Goal: Transaction & Acquisition: Purchase product/service

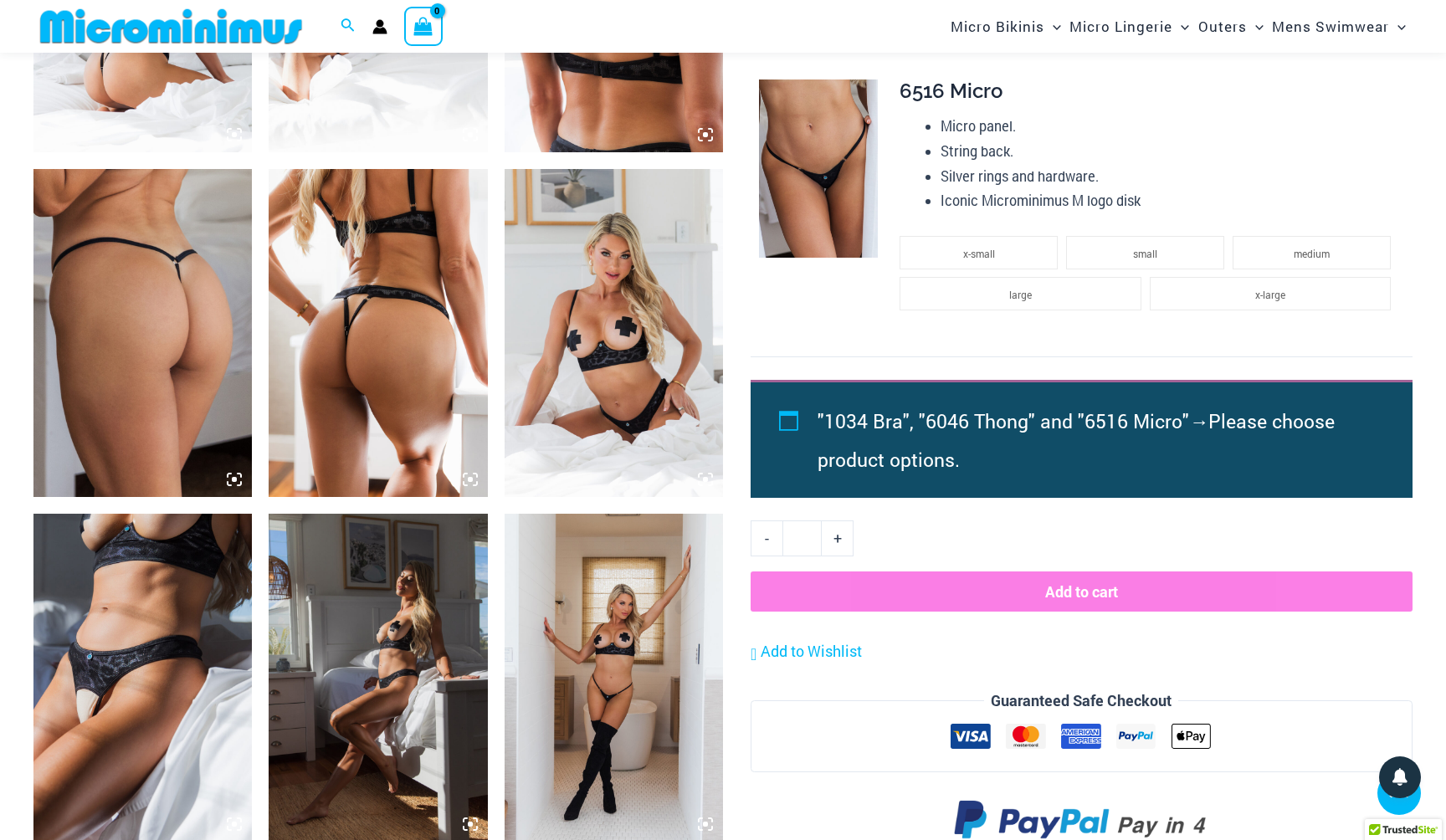
scroll to position [1382, 0]
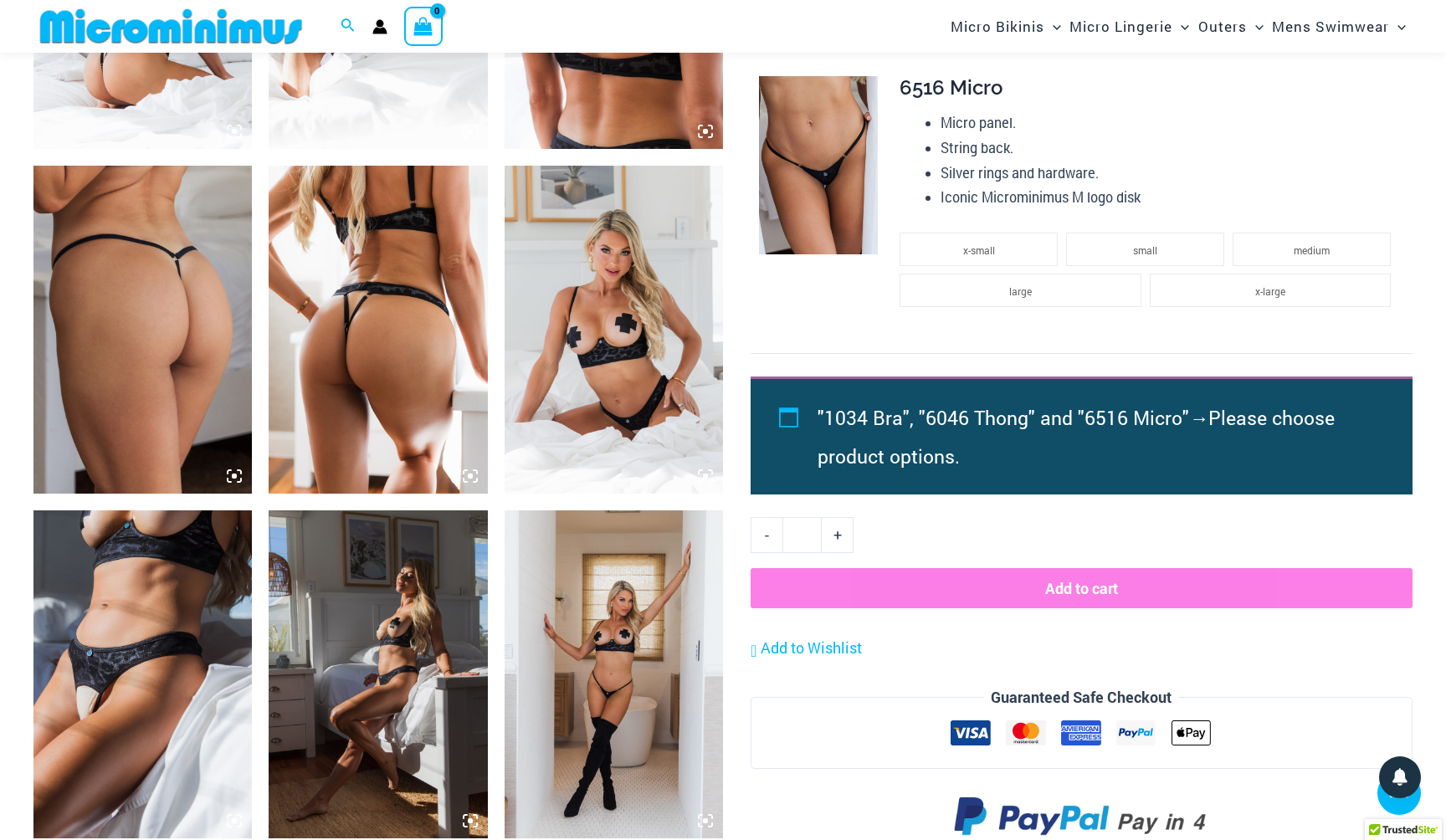
click at [118, 636] on img at bounding box center [142, 674] width 218 height 328
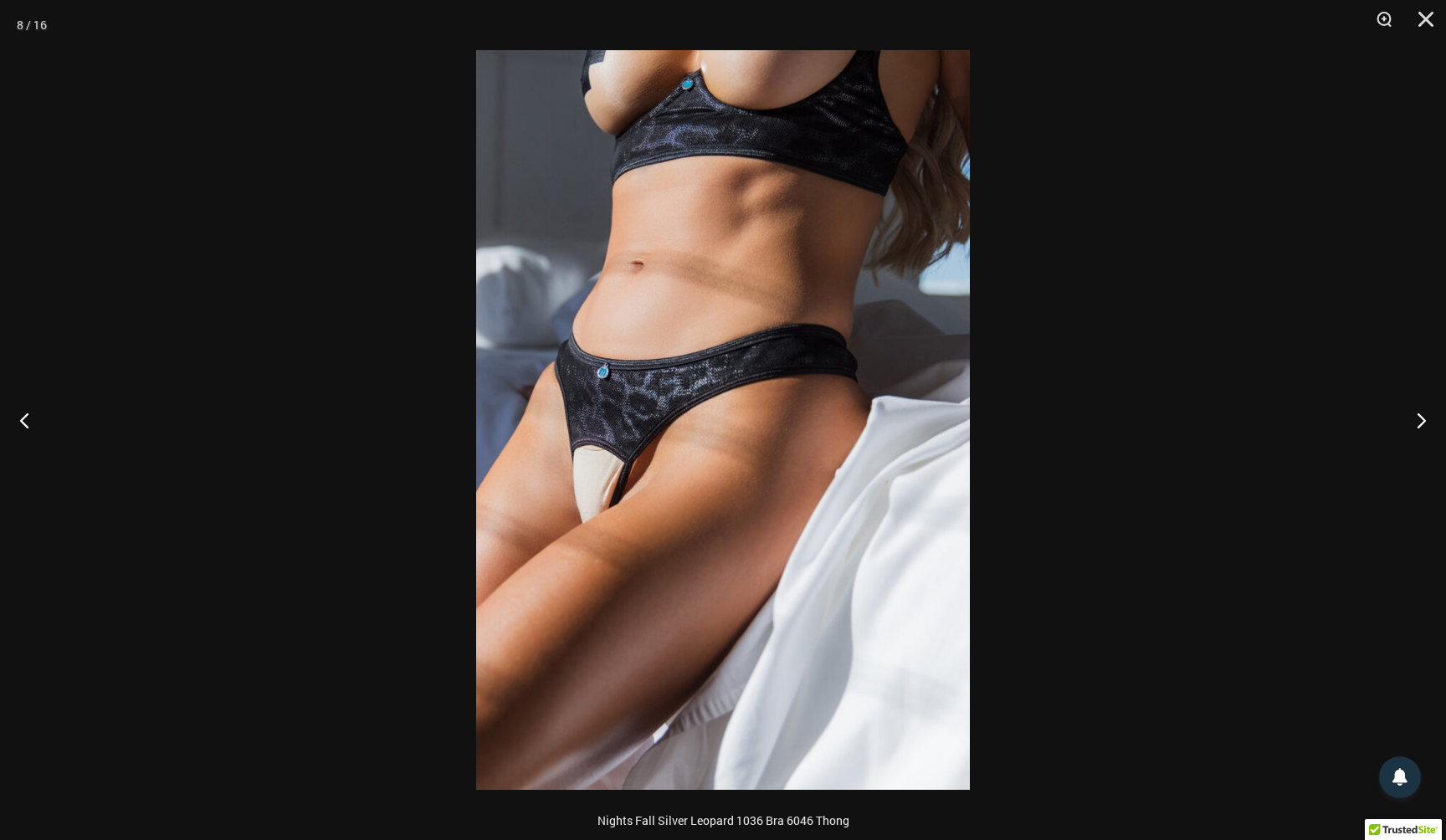
click at [601, 496] on img at bounding box center [723, 420] width 493 height 740
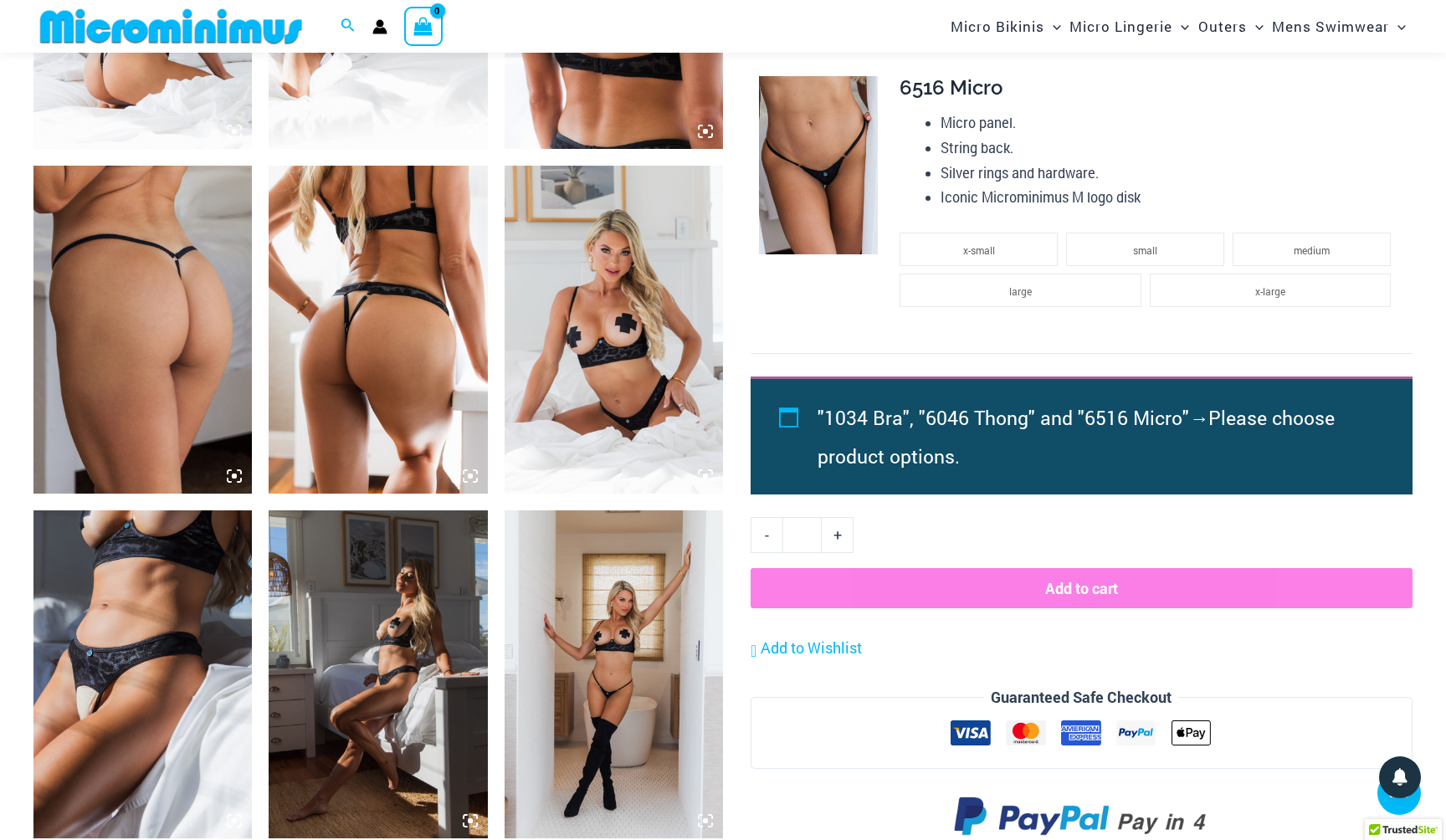
click at [582, 610] on img at bounding box center [614, 674] width 218 height 328
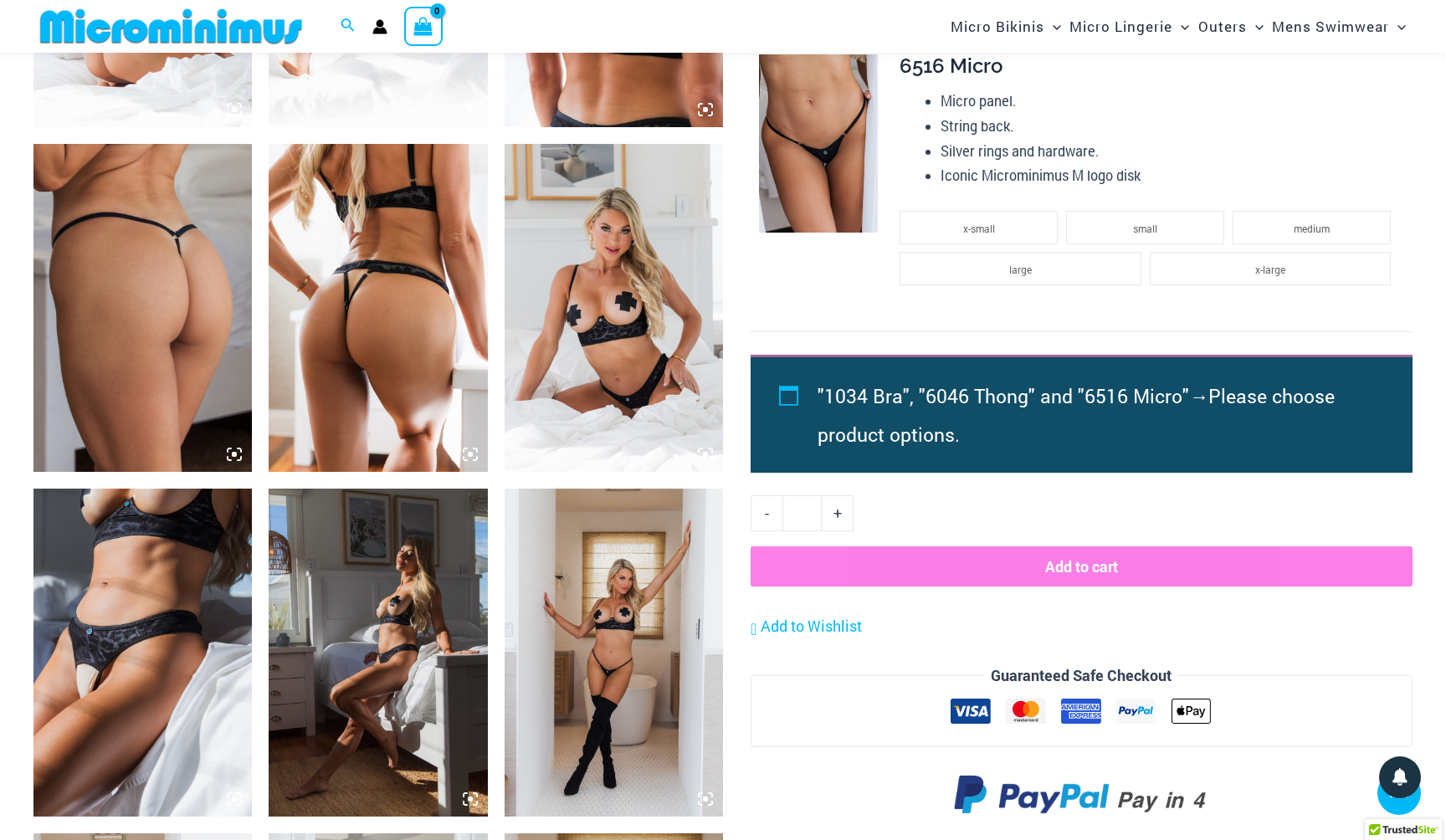
scroll to position [1448, 0]
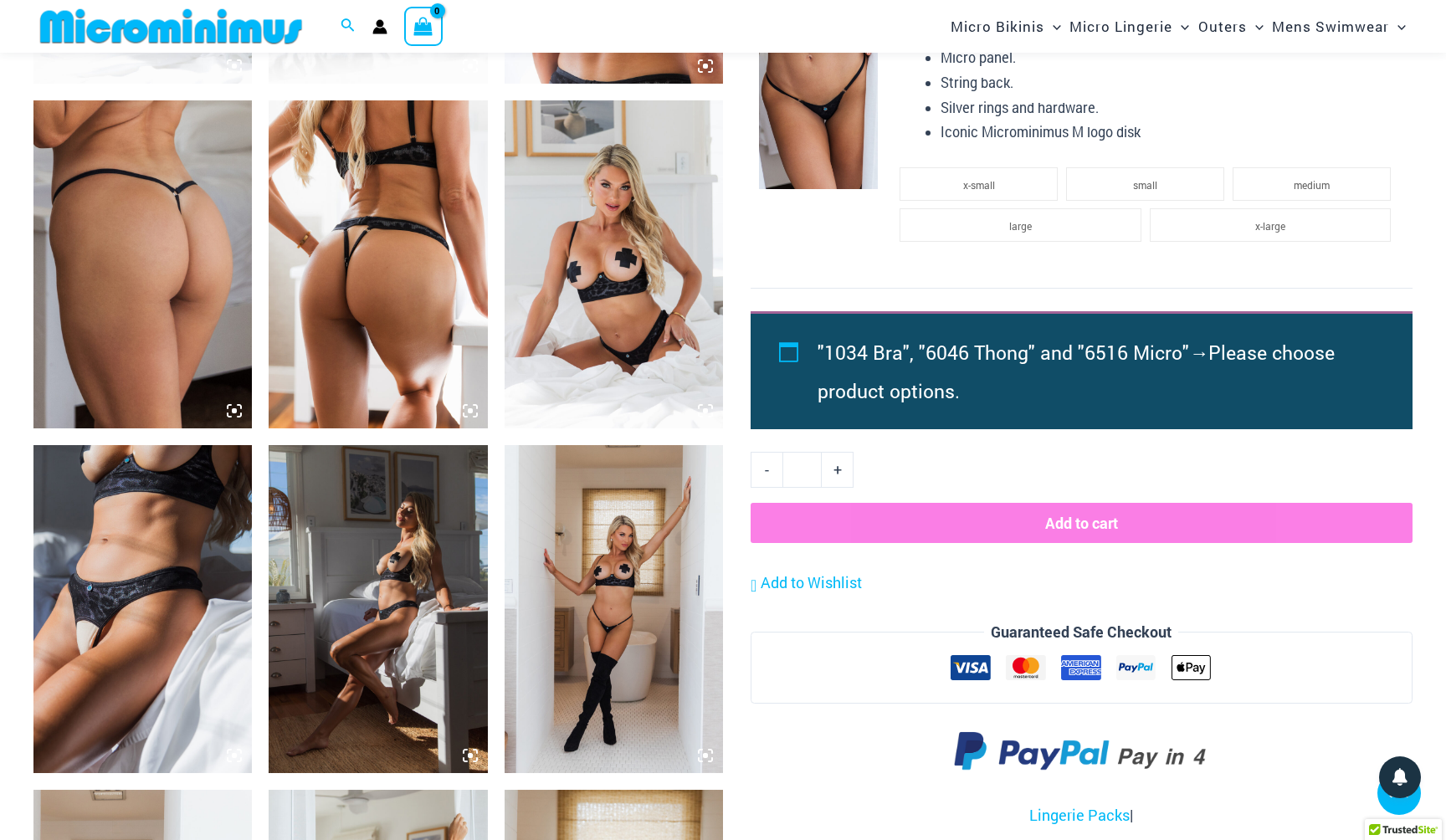
click at [610, 259] on img at bounding box center [614, 264] width 218 height 328
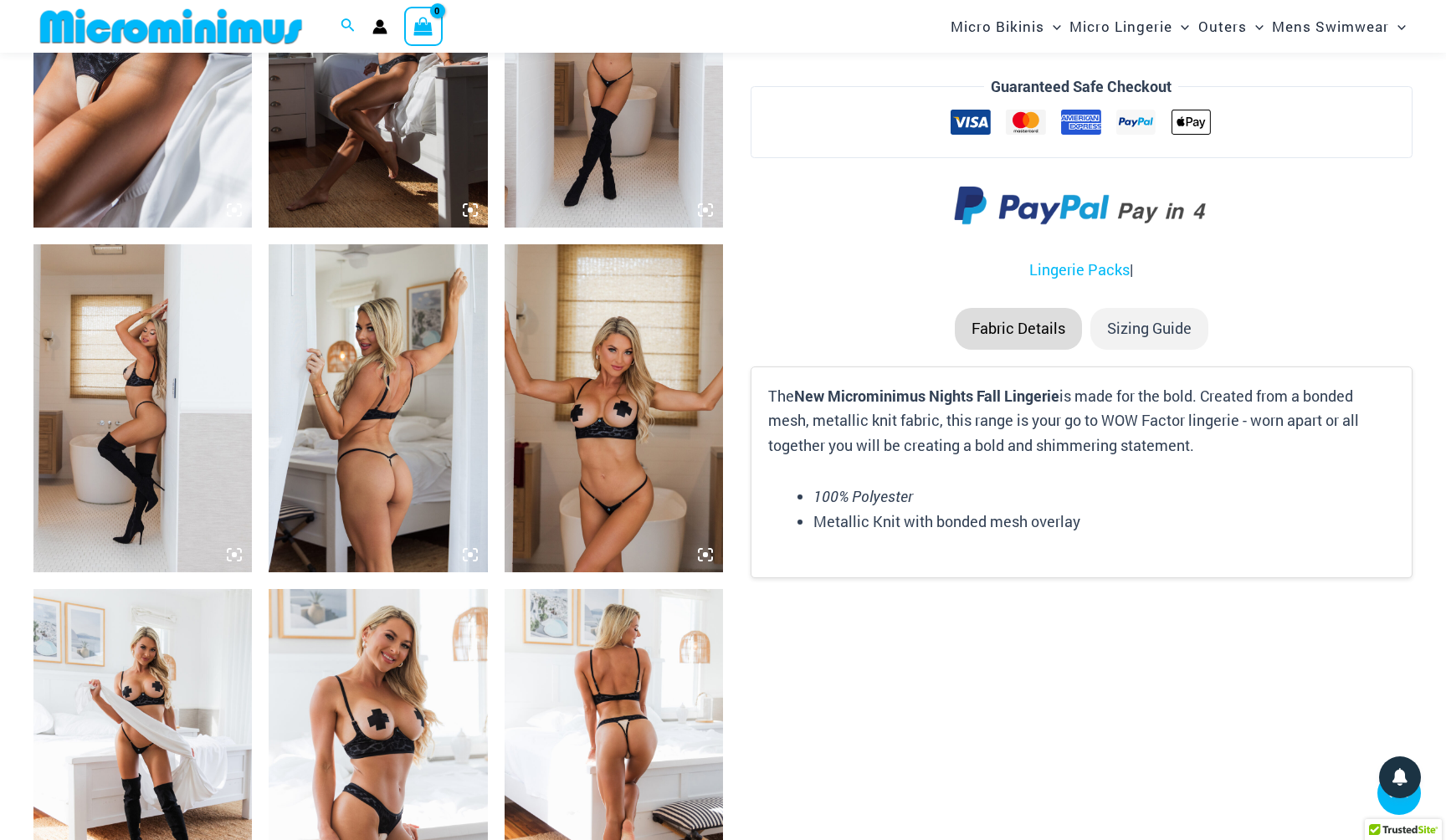
scroll to position [2002, 0]
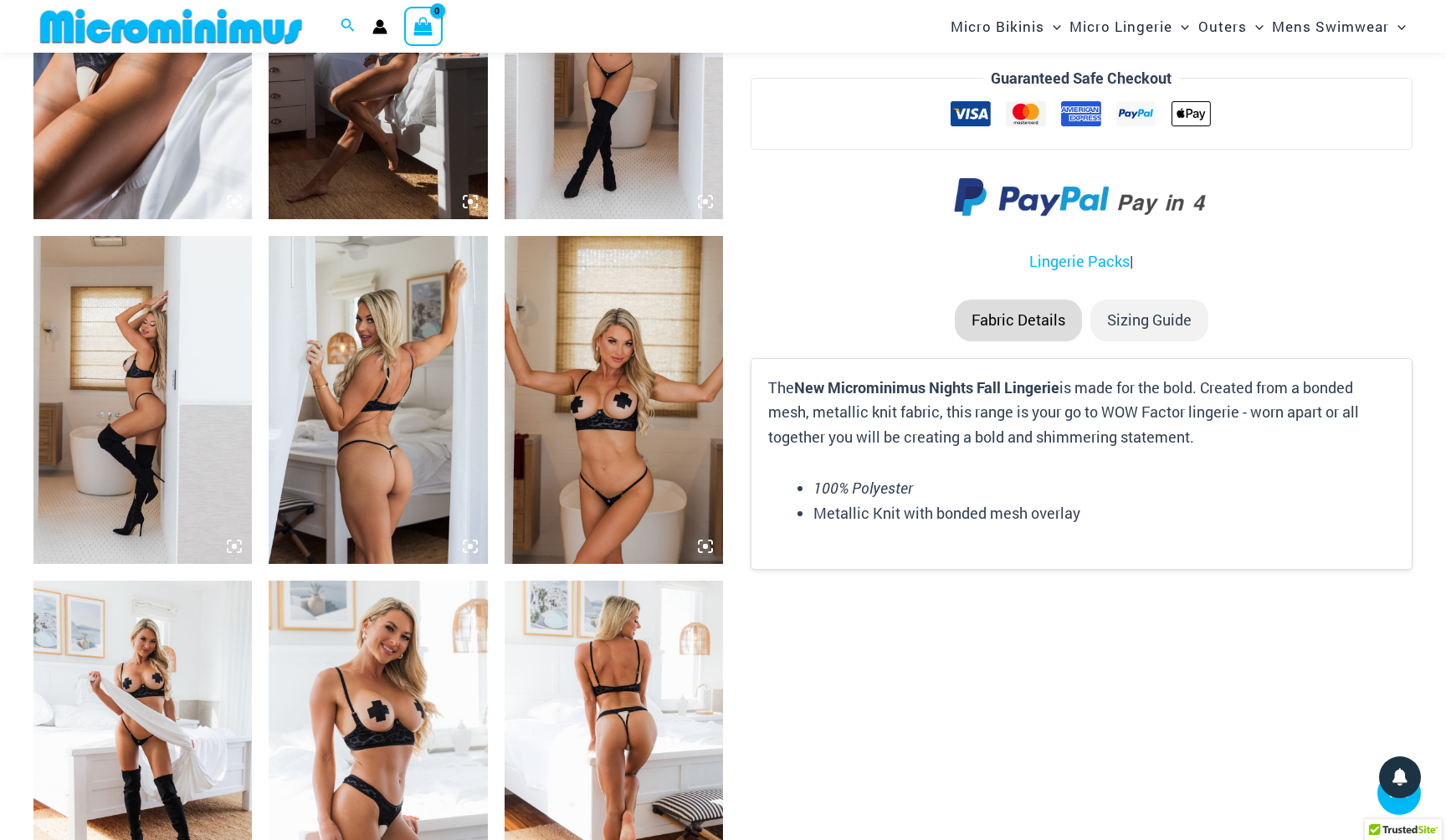
click at [1121, 309] on li "Sizing Guide" at bounding box center [1149, 320] width 118 height 42
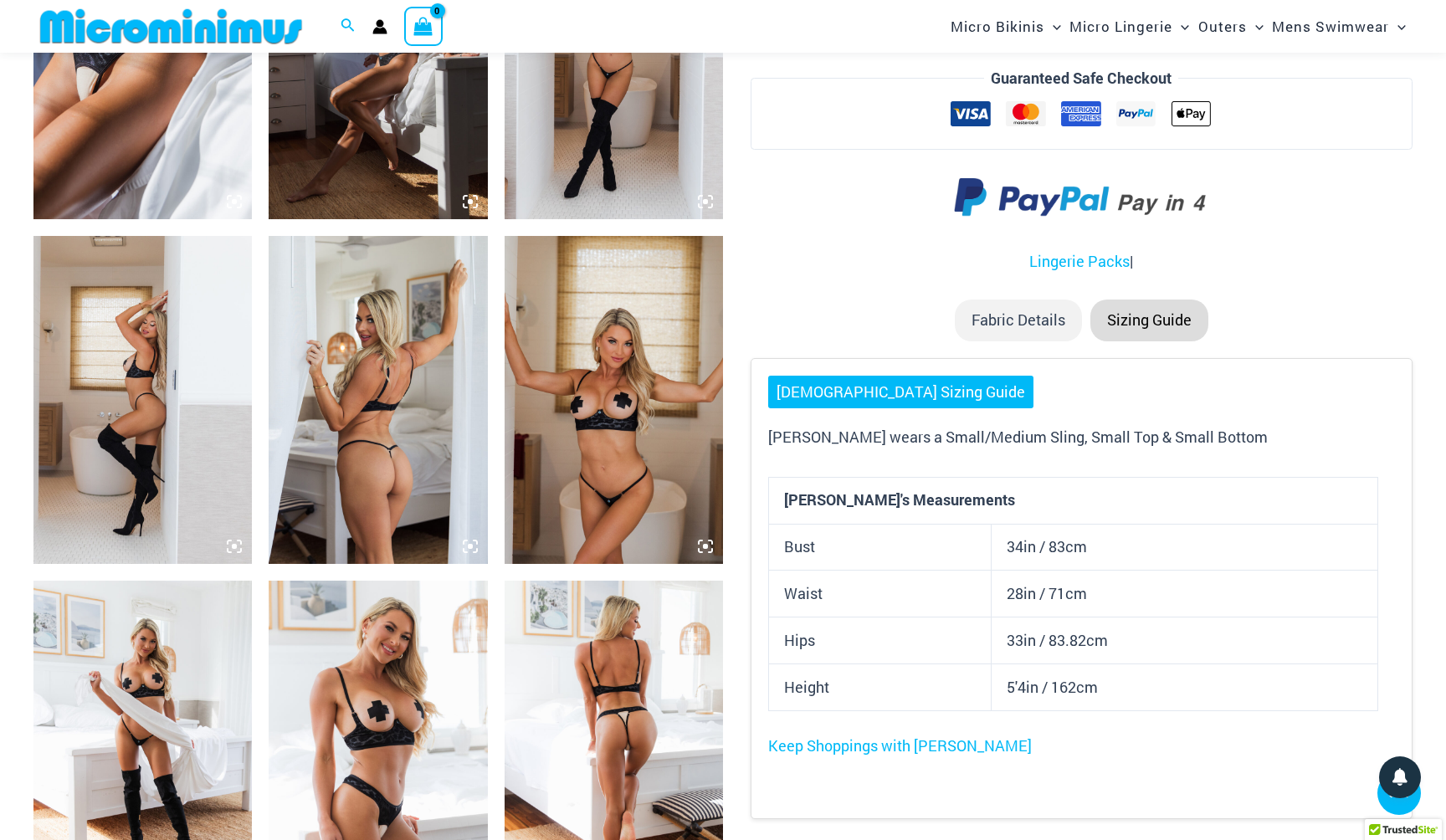
click at [147, 679] on img at bounding box center [142, 744] width 218 height 328
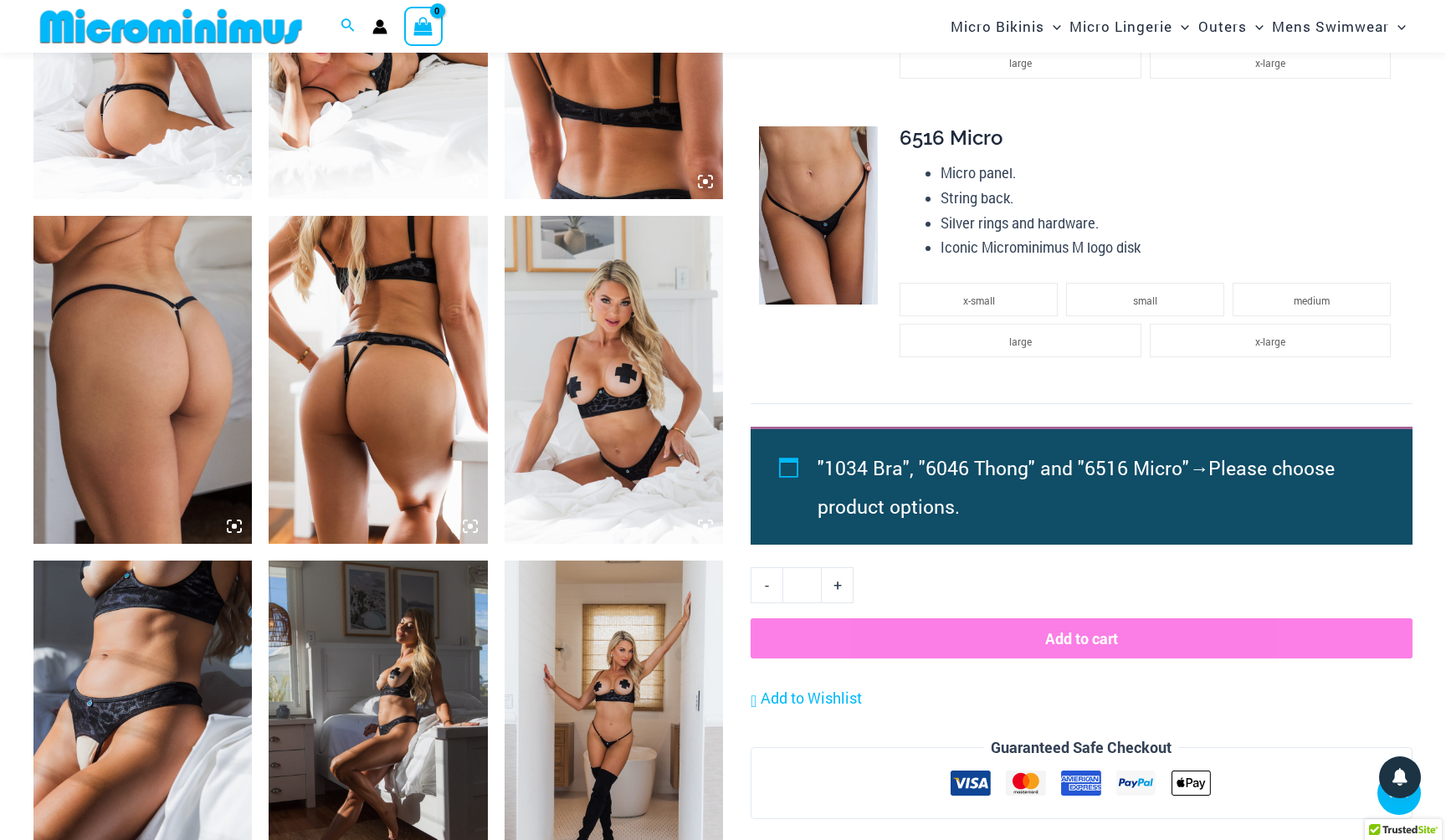
scroll to position [1330, 0]
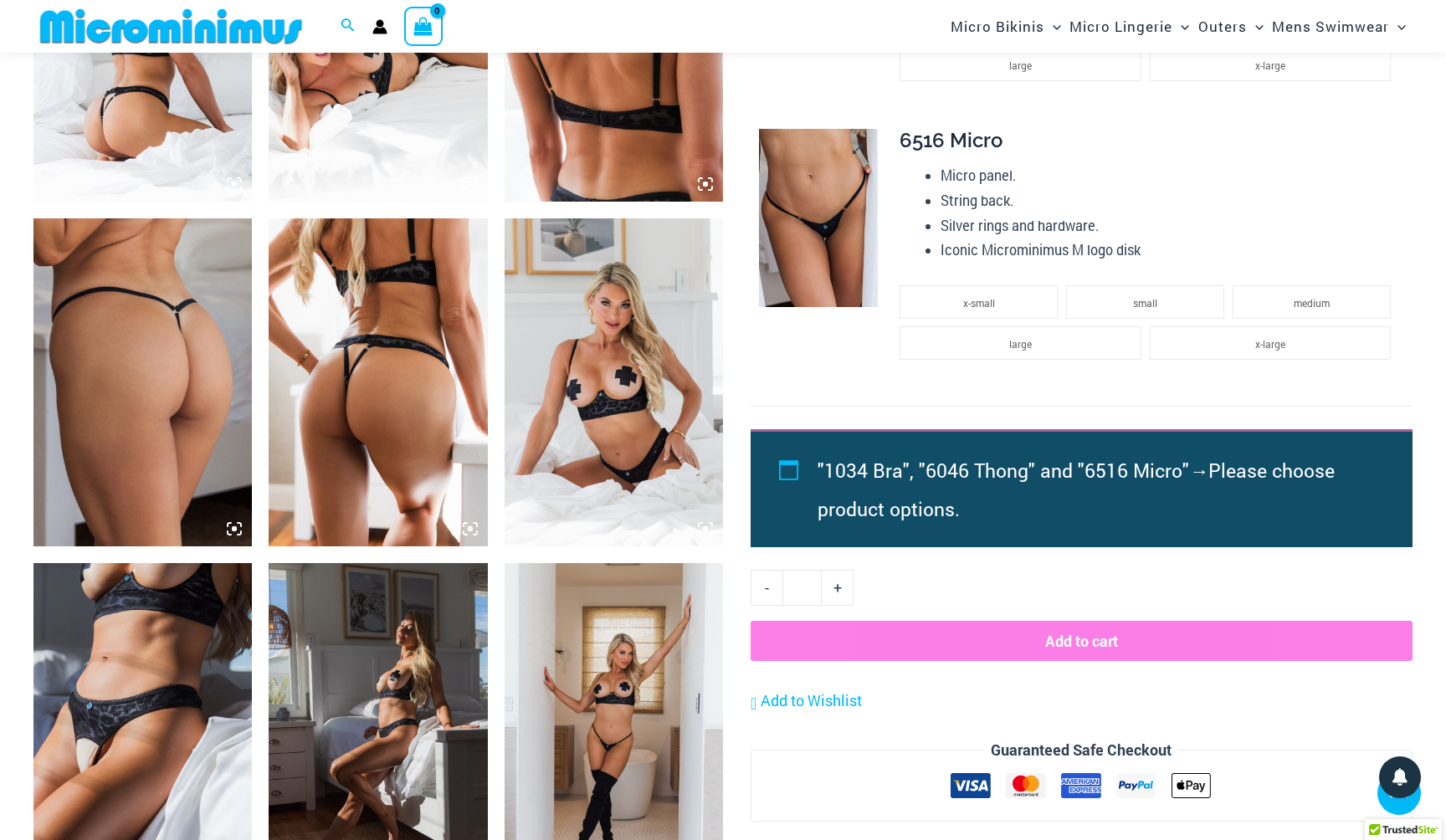
click at [839, 250] on img at bounding box center [818, 217] width 119 height 178
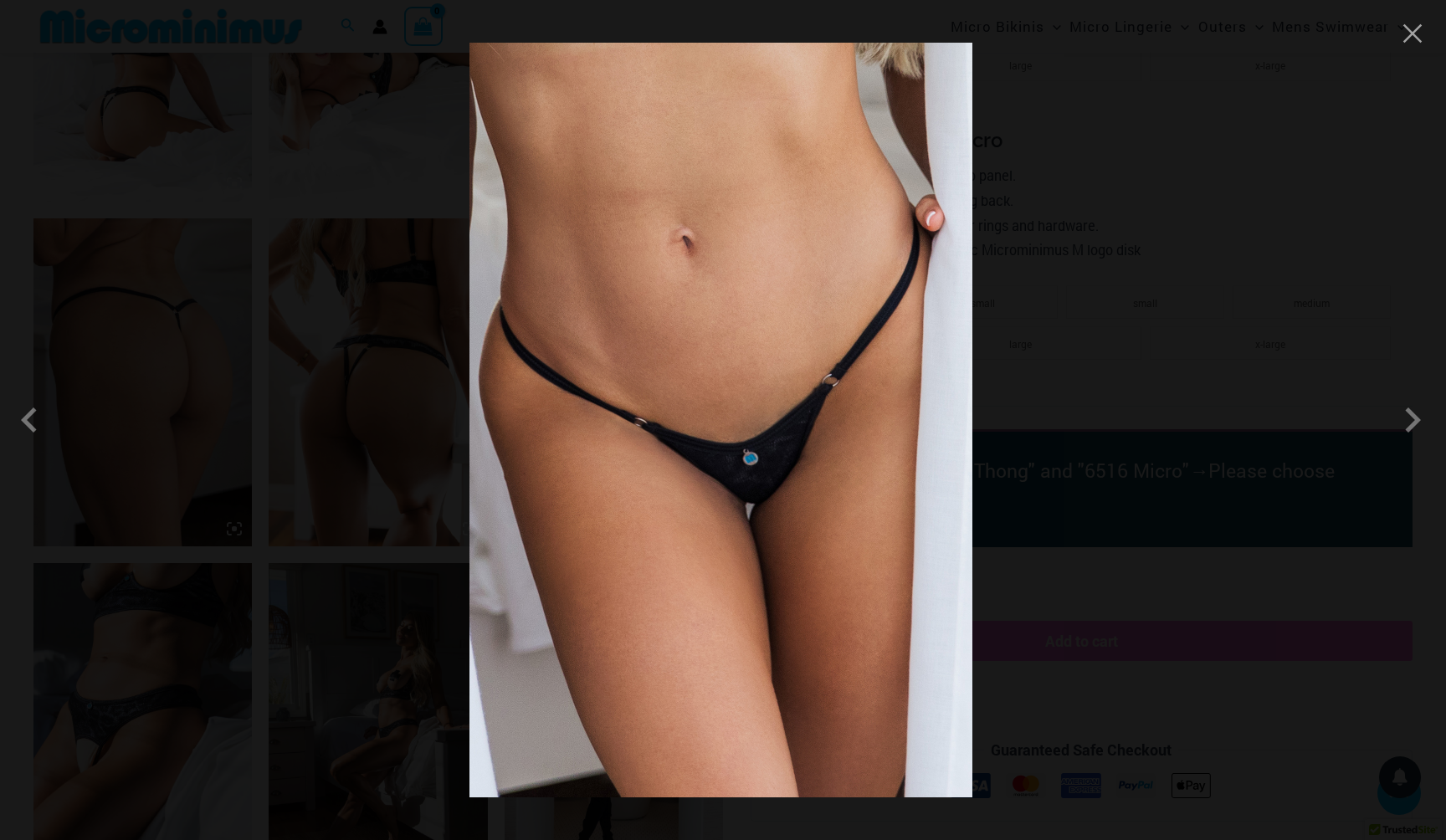
click at [1033, 311] on div at bounding box center [723, 420] width 1446 height 840
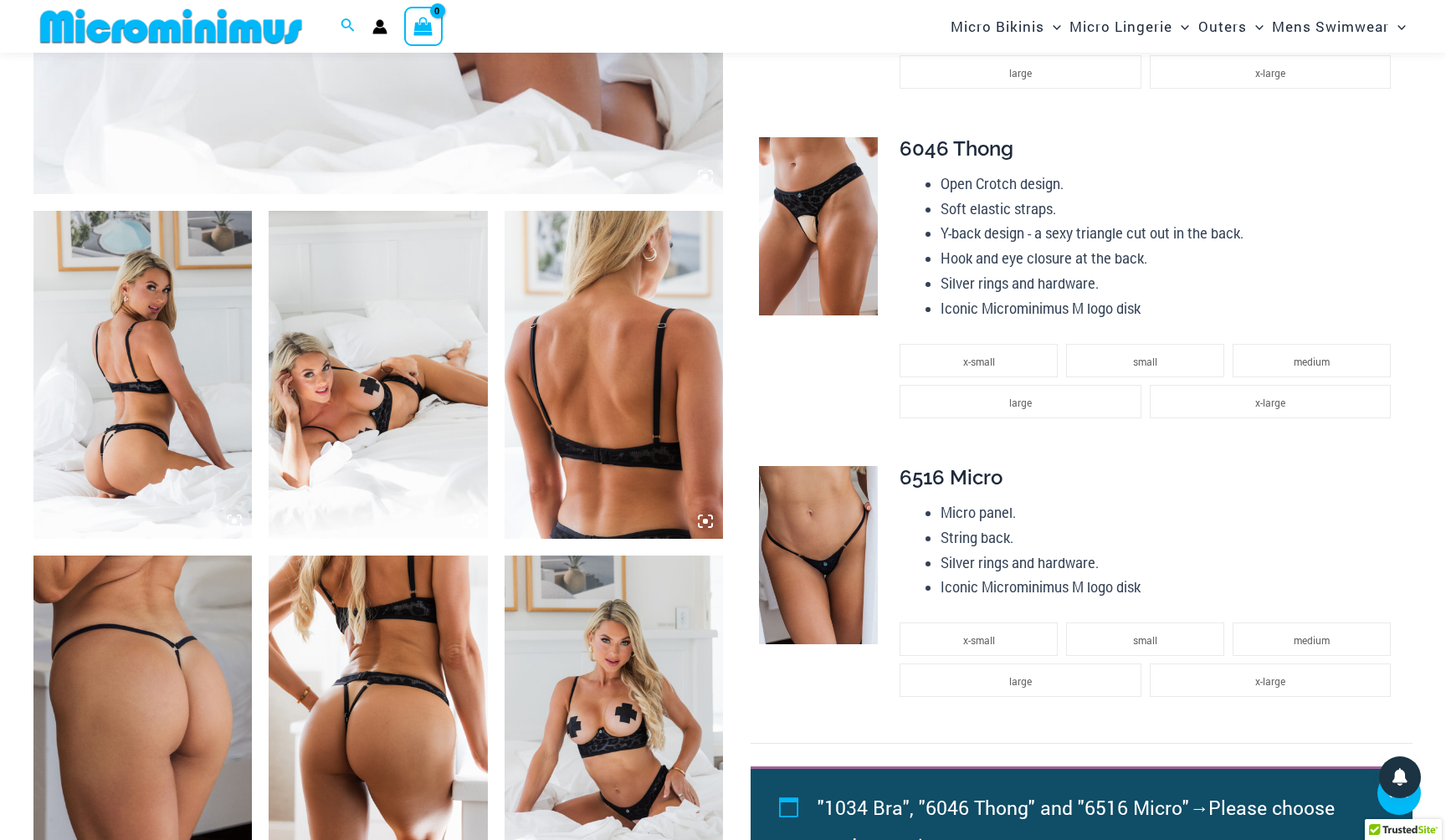
scroll to position [950, 0]
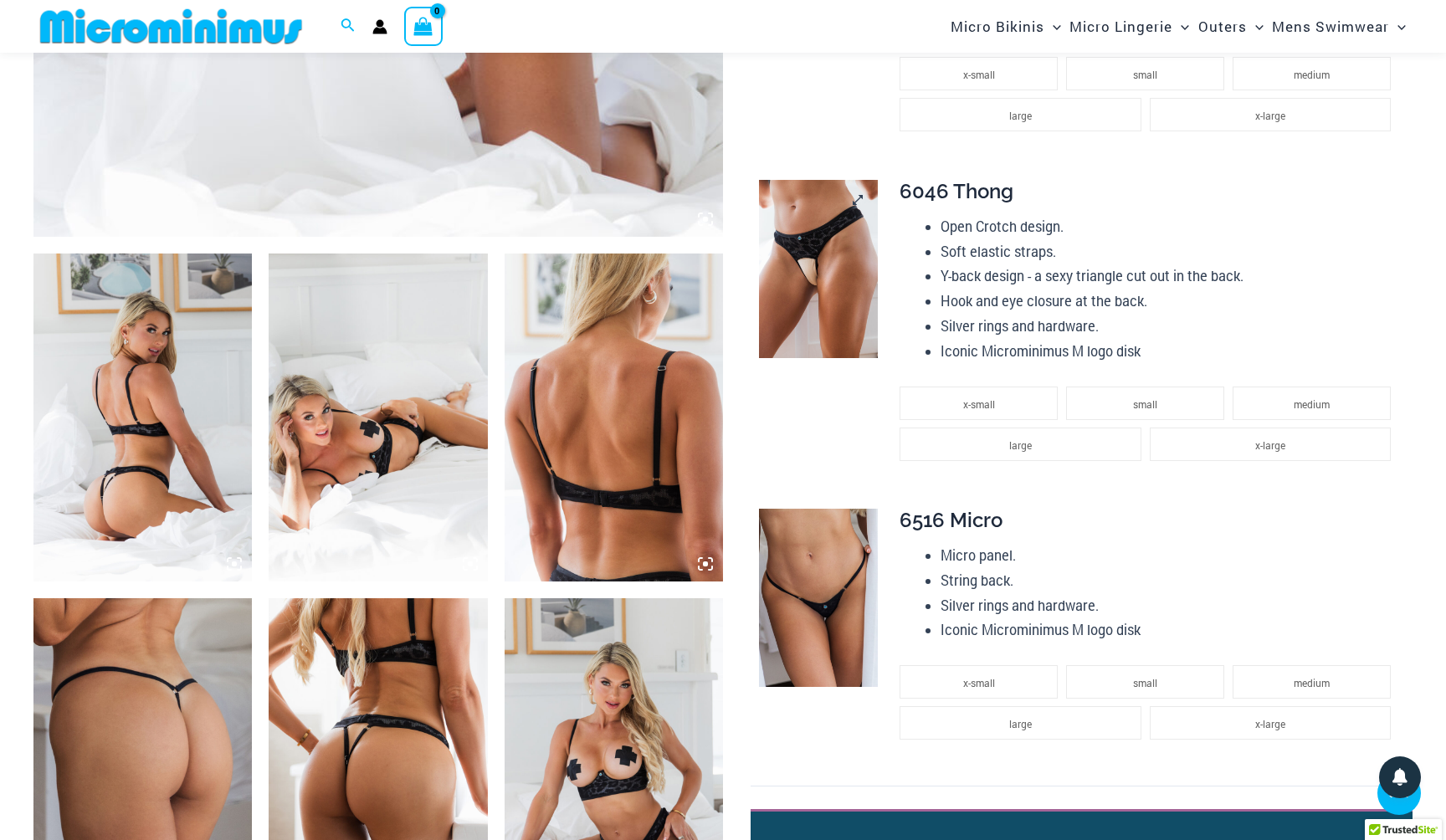
click at [870, 259] on img at bounding box center [818, 268] width 119 height 178
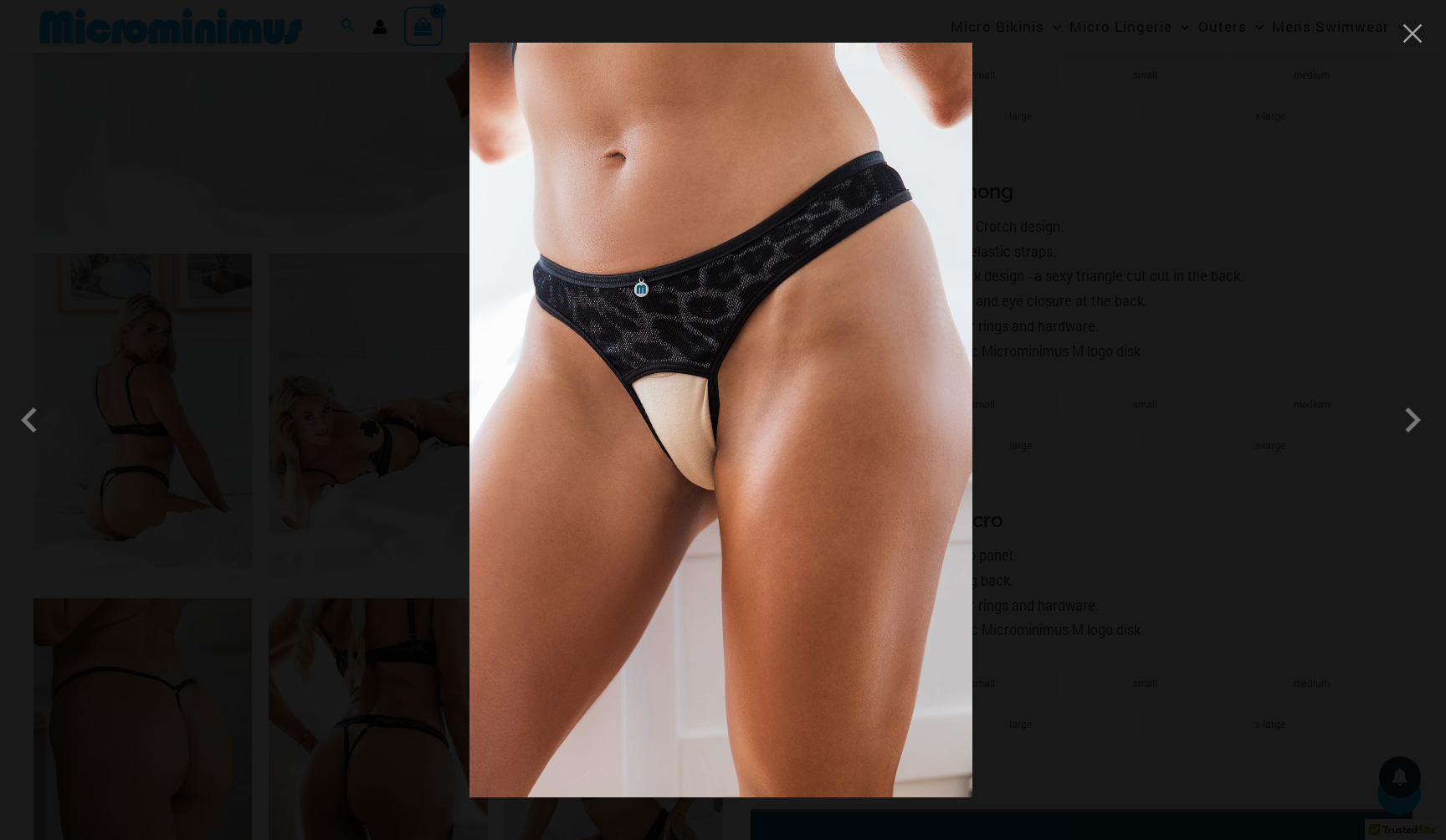
click at [1041, 405] on div at bounding box center [723, 420] width 1446 height 840
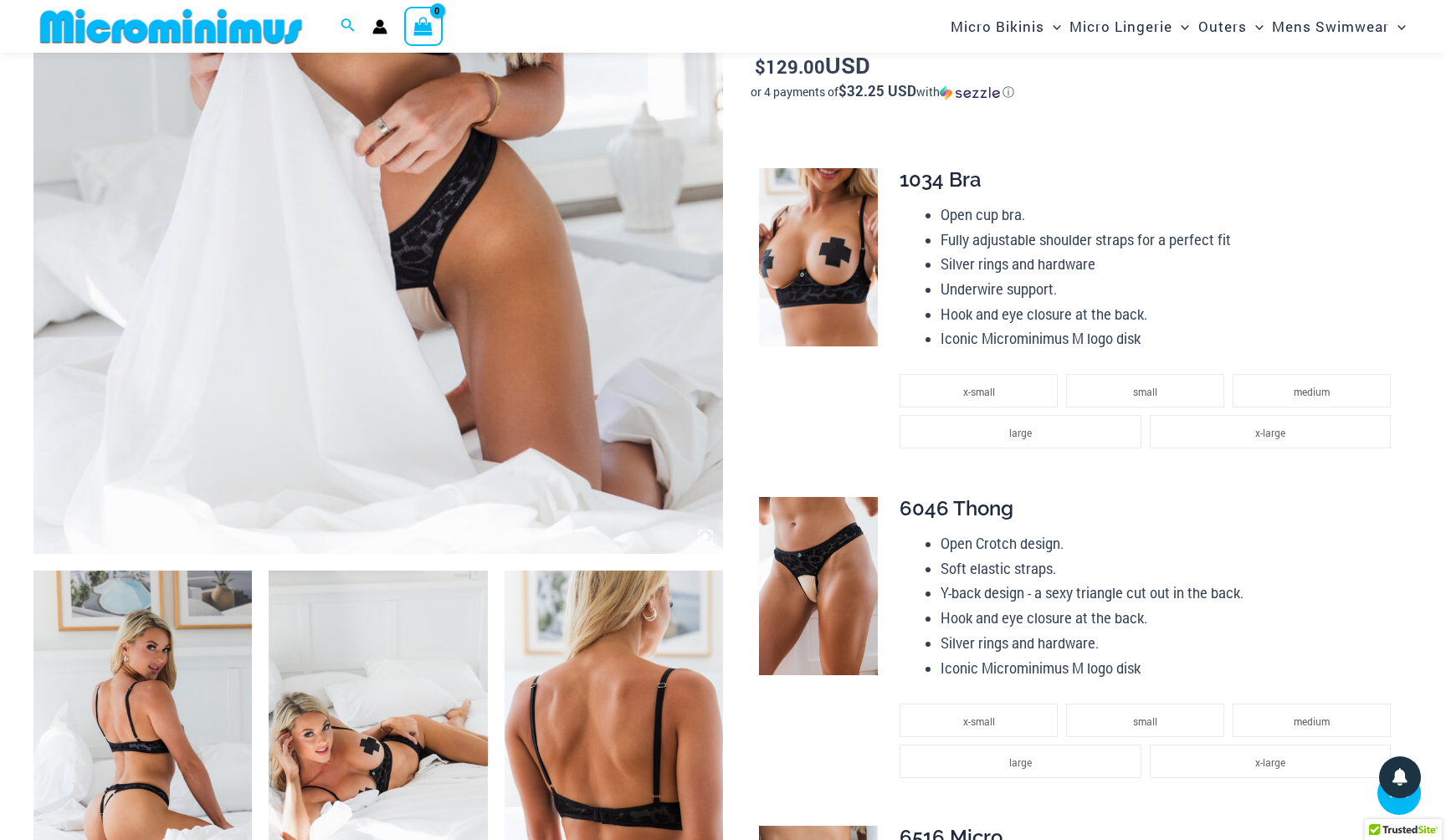
scroll to position [631, 0]
